Goal: Information Seeking & Learning: Learn about a topic

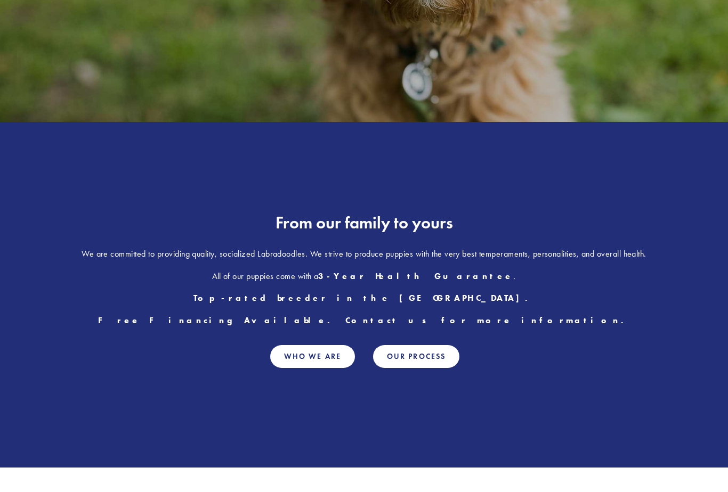
scroll to position [385, 0]
click at [312, 354] on link "Who We Are" at bounding box center [312, 356] width 85 height 23
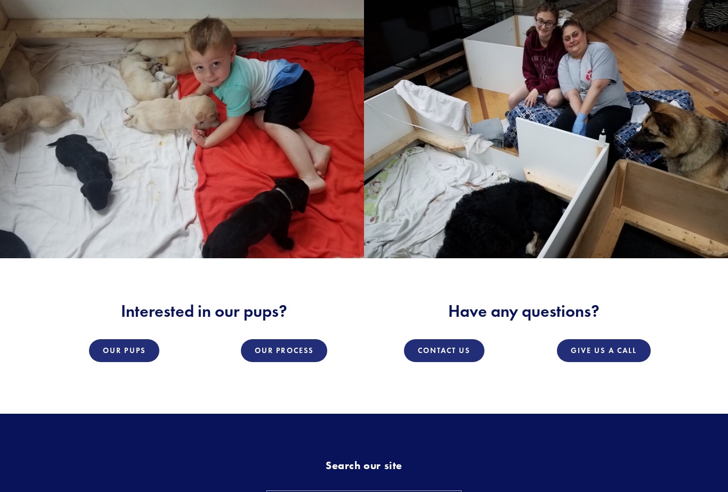
scroll to position [1322, 0]
click at [133, 346] on link "Our Pups" at bounding box center [124, 350] width 70 height 23
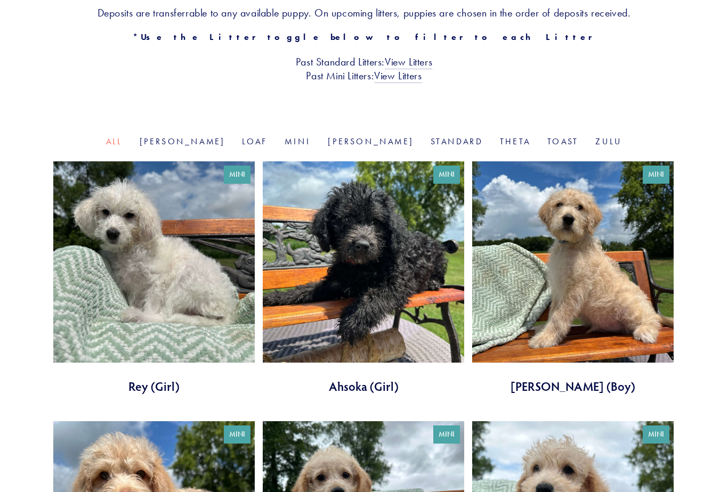
scroll to position [254, 0]
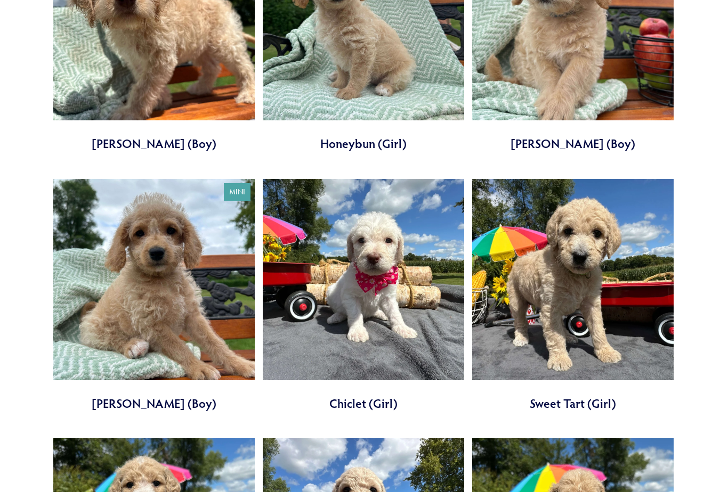
scroll to position [697, 0]
